Goal: Transaction & Acquisition: Book appointment/travel/reservation

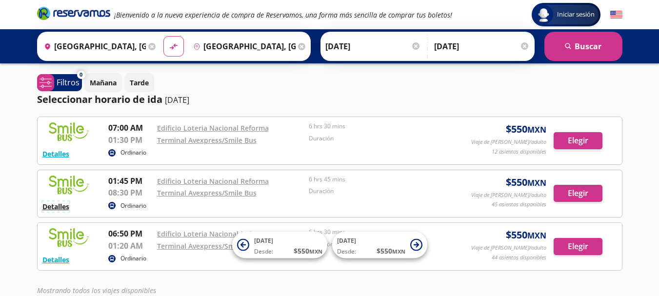
click at [64, 207] on button "Detalles" at bounding box center [55, 207] width 27 height 10
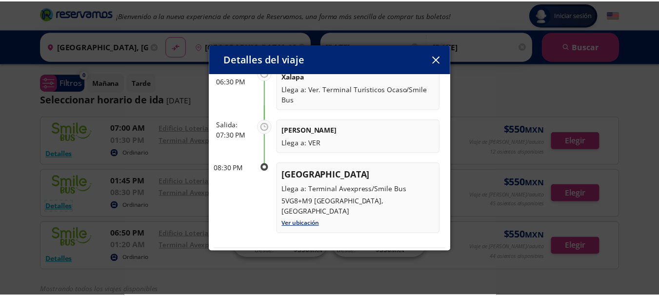
scroll to position [208, 0]
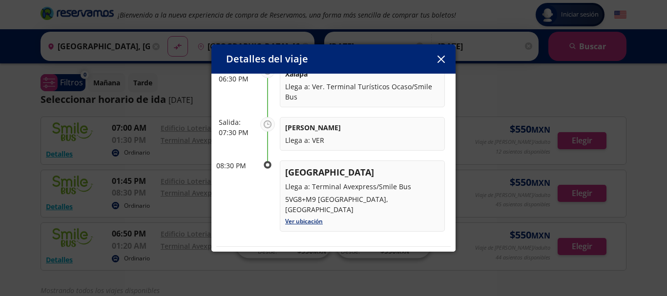
click at [442, 58] on icon "button" at bounding box center [440, 59] width 7 height 7
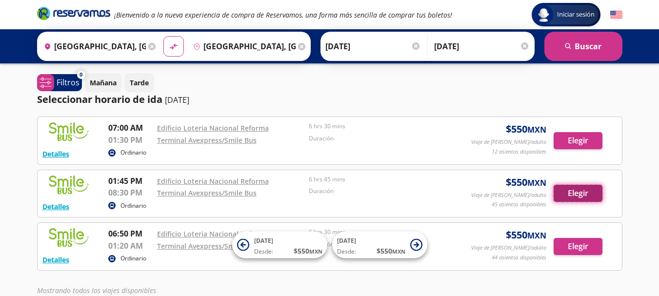
click at [582, 196] on button "Elegir" at bounding box center [578, 193] width 49 height 17
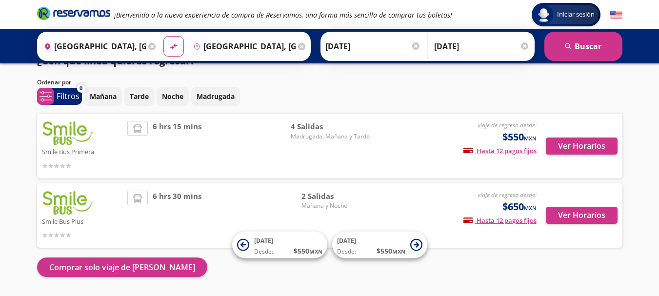
scroll to position [49, 0]
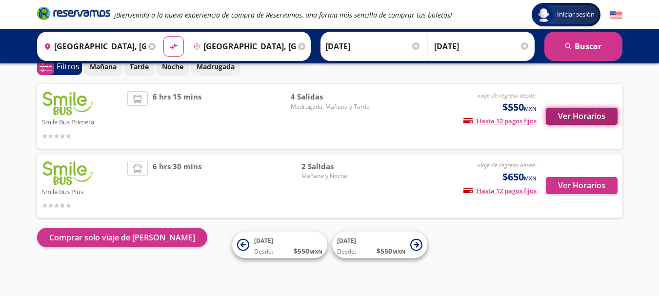
click at [581, 112] on button "Ver Horarios" at bounding box center [582, 116] width 72 height 17
